Goal: Task Accomplishment & Management: Complete application form

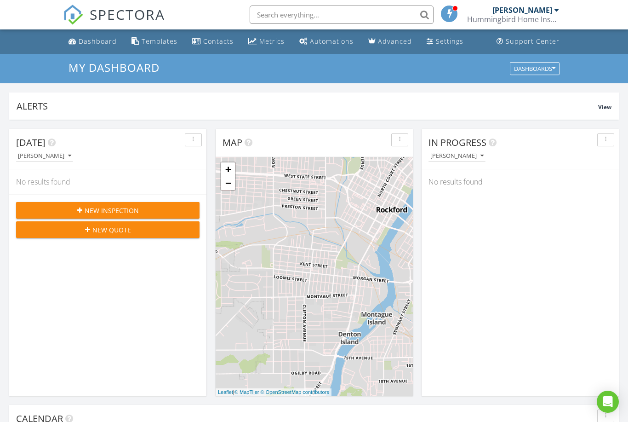
scroll to position [838, 629]
click at [134, 210] on span "New Inspection" at bounding box center [112, 211] width 54 height 10
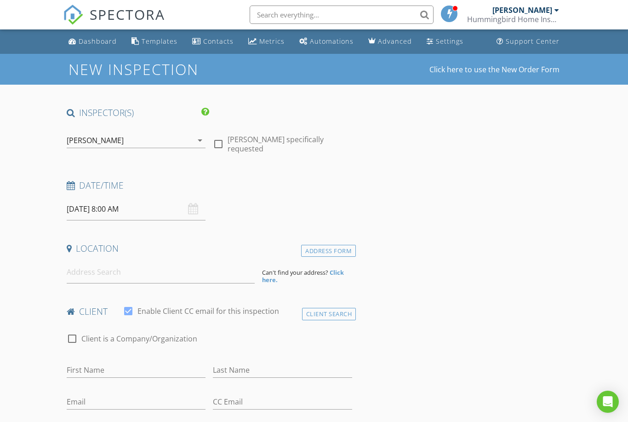
click at [190, 211] on div "08/28/2025 8:00 AM" at bounding box center [136, 209] width 139 height 23
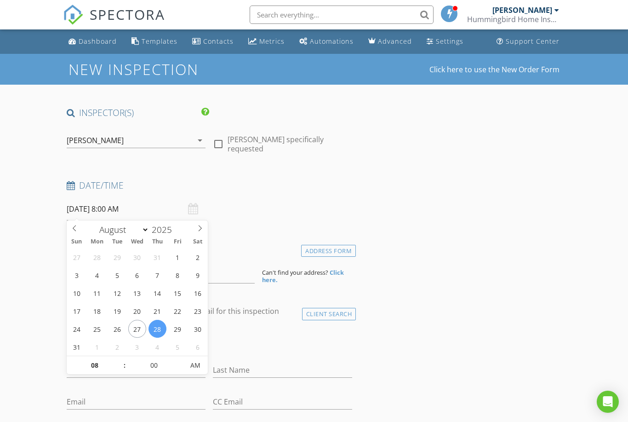
click at [160, 206] on input "08/28/2025 8:00 AM" at bounding box center [136, 209] width 139 height 23
type input "09"
type input "[DATE] 9:00 AM"
click at [121, 359] on span at bounding box center [120, 360] width 6 height 9
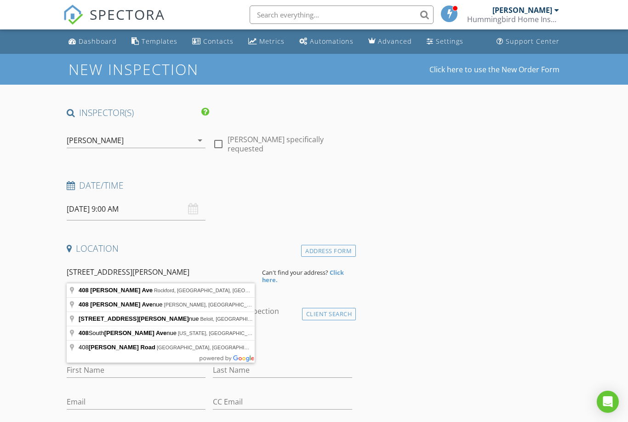
type input "408 Welty Ave, Rockford, IL, USA"
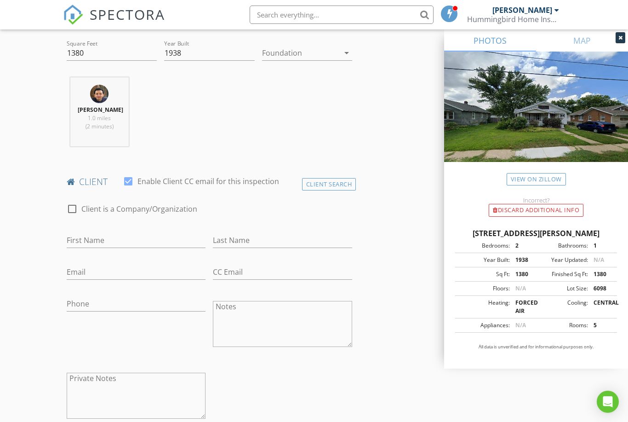
scroll to position [329, 0]
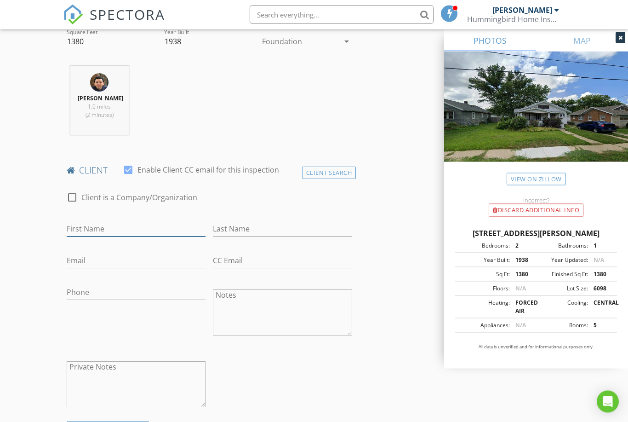
click at [123, 228] on input "First Name" at bounding box center [136, 229] width 139 height 15
type input "[PERSON_NAME]"
type input "[PERSON_NAME][EMAIL_ADDRESS][DOMAIN_NAME]"
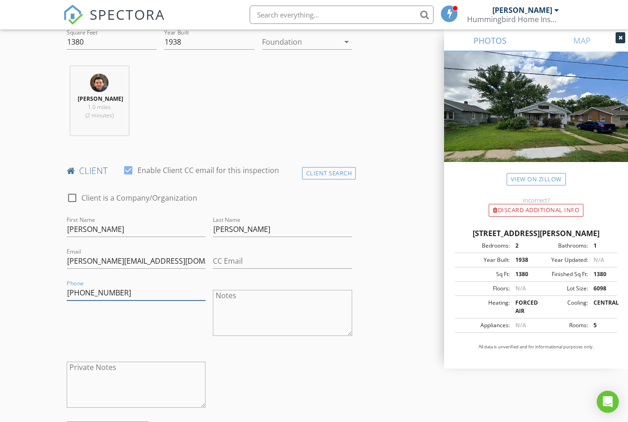
type input "[PHONE_NUMBER]"
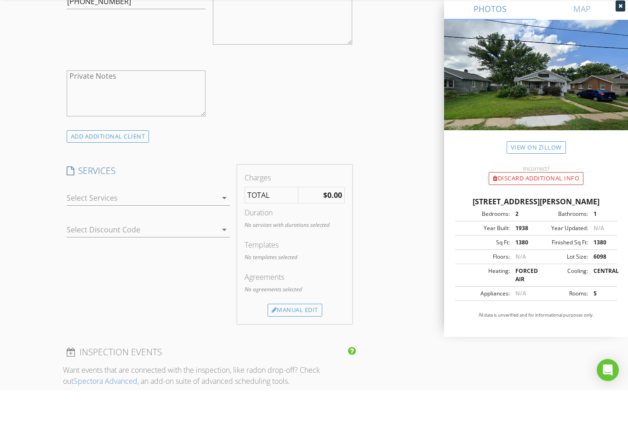
scroll to position [597, 0]
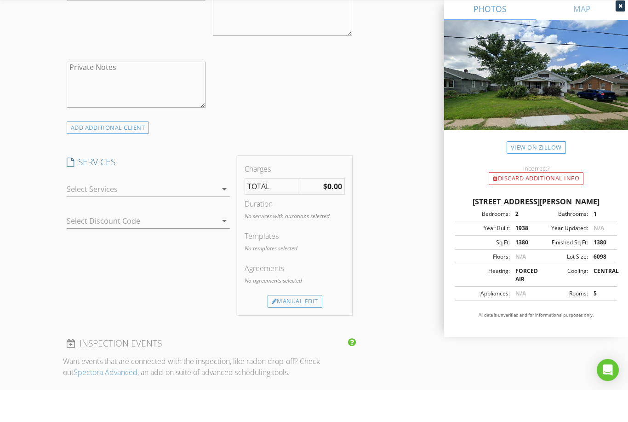
click at [216, 213] on div at bounding box center [142, 220] width 151 height 15
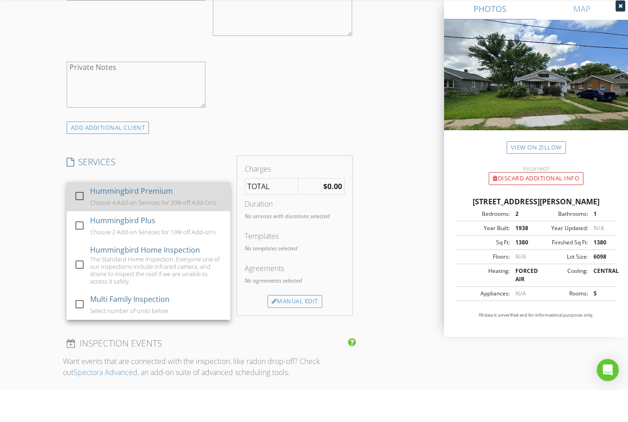
scroll to position [629, 0]
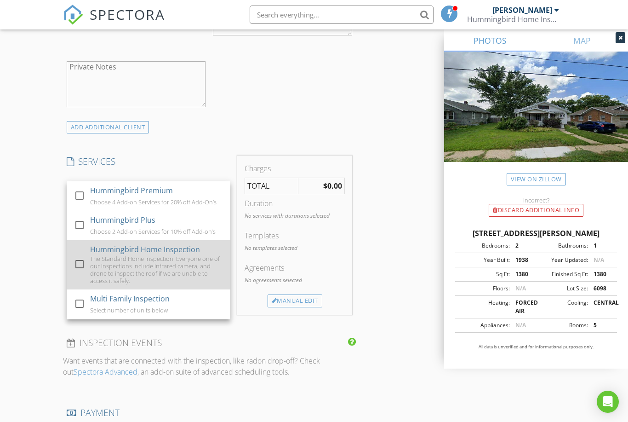
click at [94, 263] on div "The Standard Home Inspection. Everyone one of our inspections include infrared …" at bounding box center [156, 269] width 133 height 29
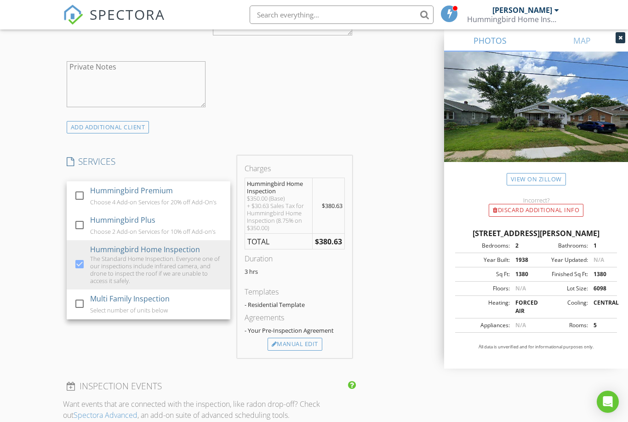
click at [23, 270] on div "New Inspection Click here to use the New Order Form INSPECTOR(S) check_box Edga…" at bounding box center [314, 290] width 628 height 1730
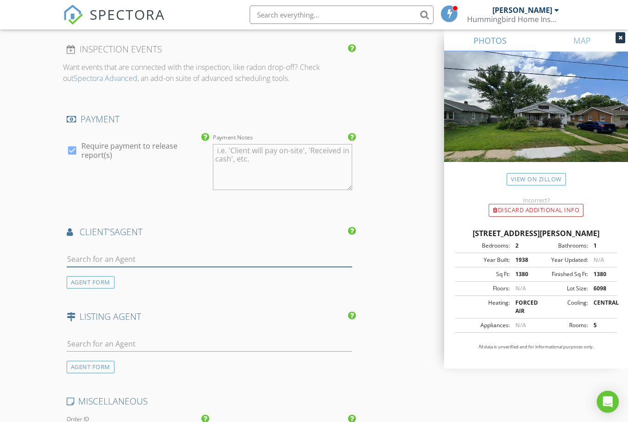
click at [161, 252] on input "text" at bounding box center [210, 259] width 286 height 15
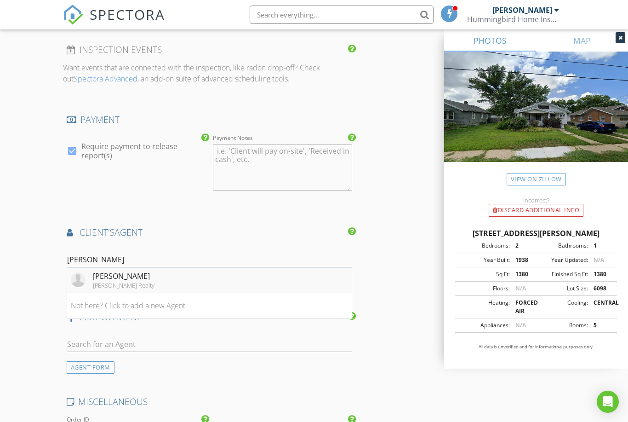
type input "[PERSON_NAME]"
click at [168, 278] on li "Helen Schacht Keller Williams Realty" at bounding box center [209, 280] width 285 height 26
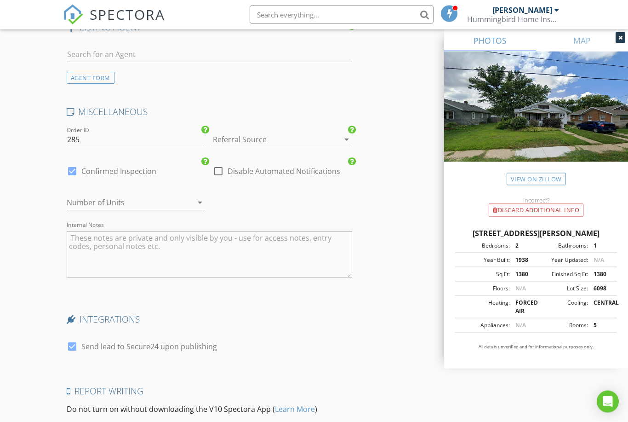
scroll to position [1465, 0]
click at [334, 140] on div at bounding box center [333, 139] width 11 height 11
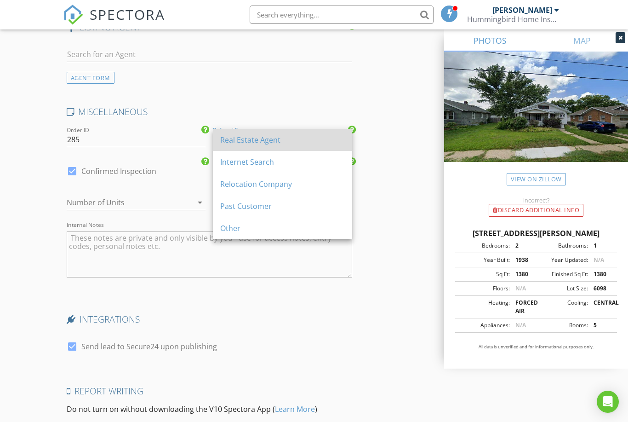
click at [313, 149] on div "Real Estate Agent" at bounding box center [282, 140] width 125 height 22
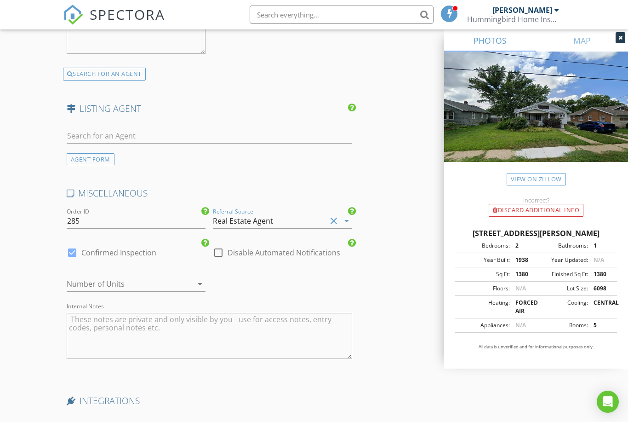
scroll to position [1539, 0]
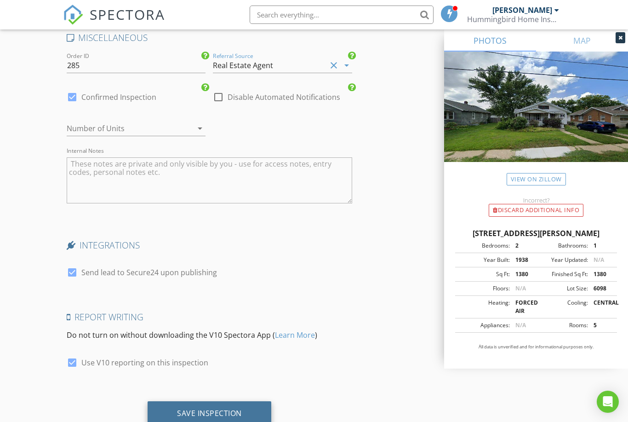
click at [197, 413] on div "Save Inspection" at bounding box center [209, 412] width 65 height 9
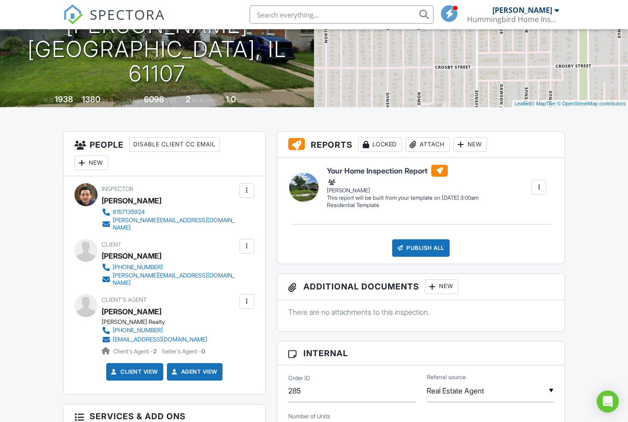
scroll to position [126, 0]
